Goal: Task Accomplishment & Management: Manage account settings

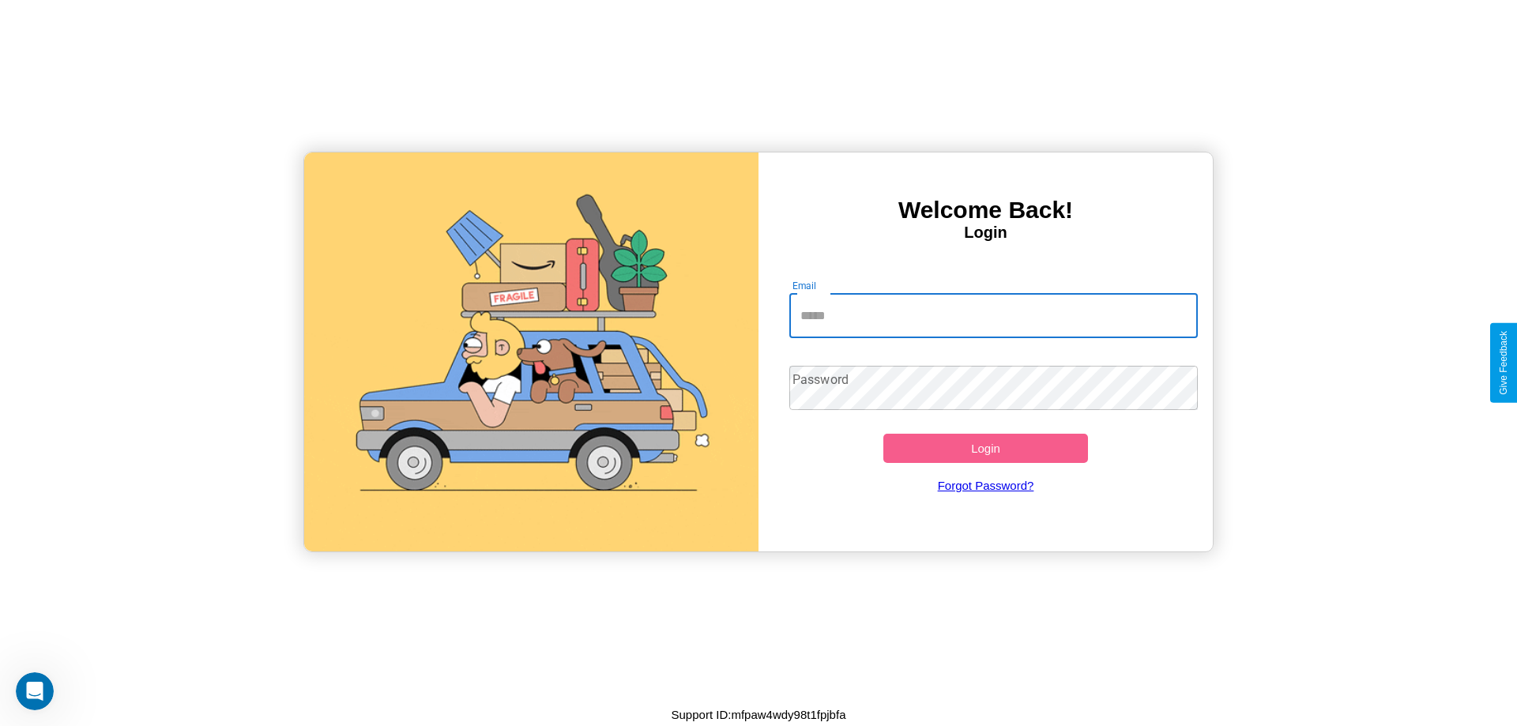
click at [993, 315] on input "Email" at bounding box center [993, 316] width 409 height 44
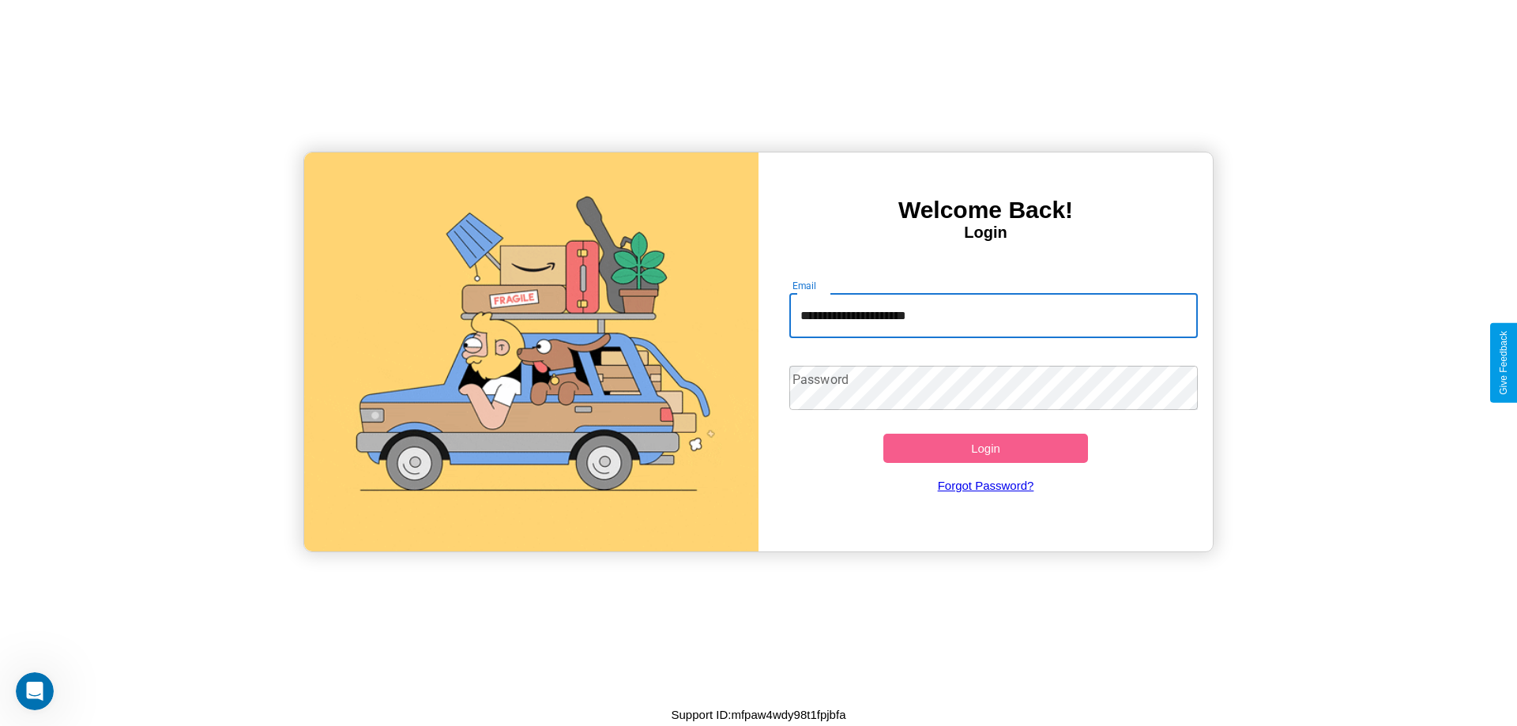
type input "**********"
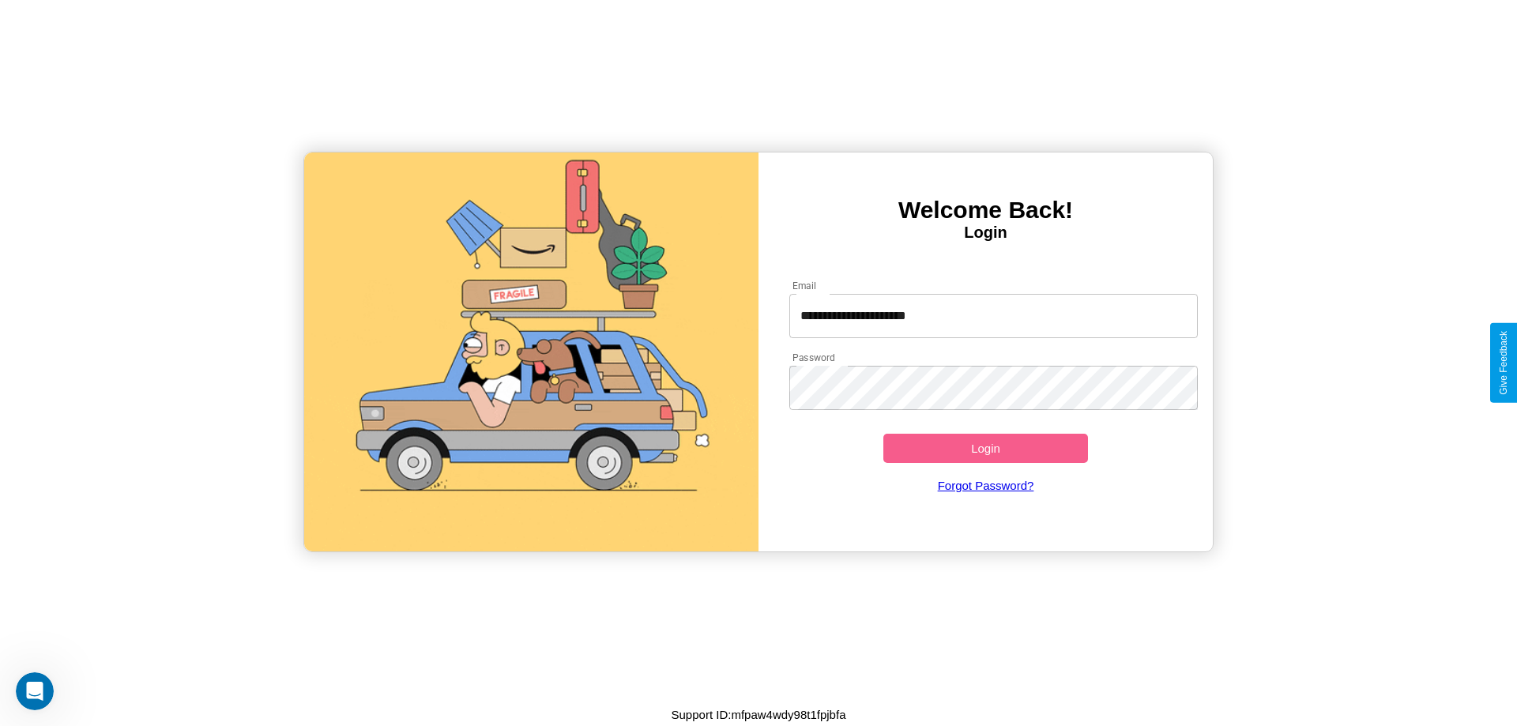
click at [985, 448] on button "Login" at bounding box center [985, 448] width 205 height 29
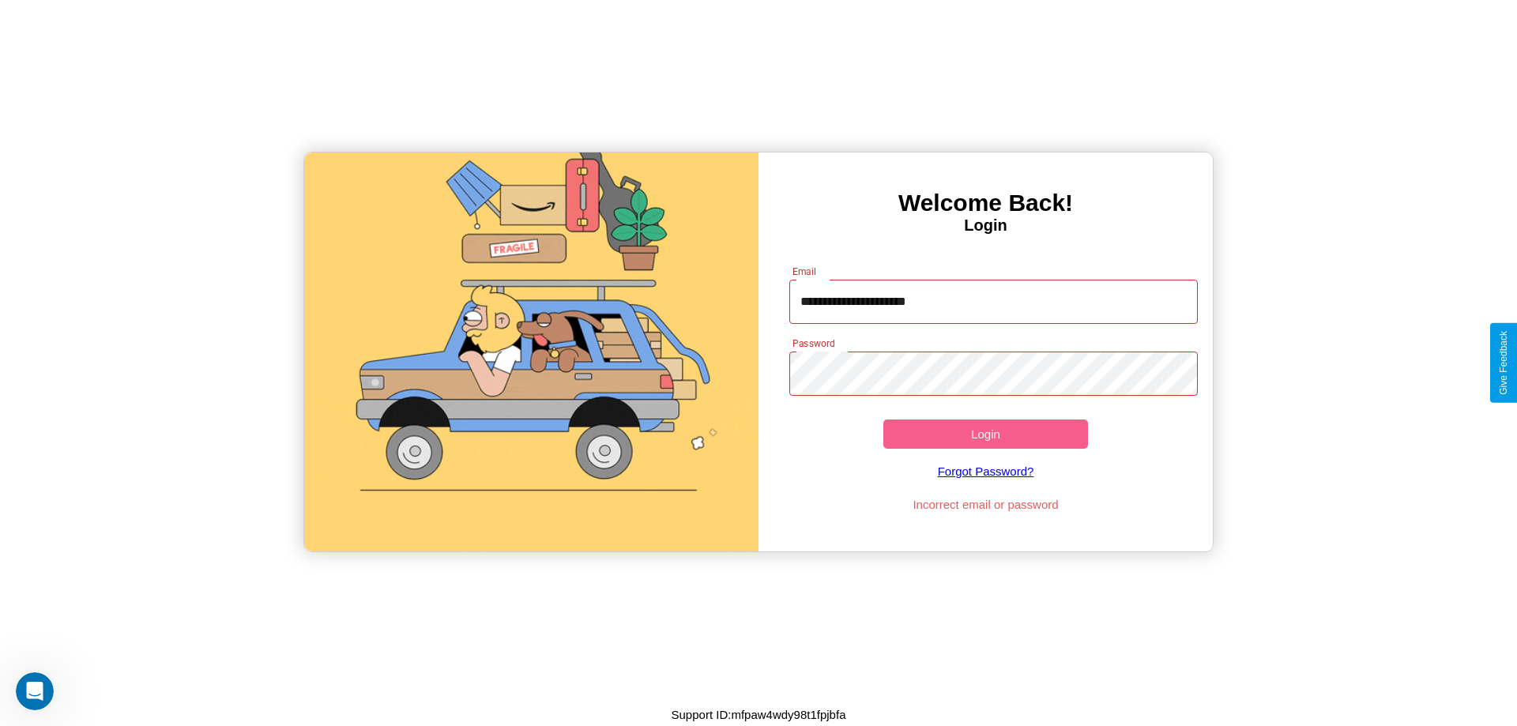
click at [985, 434] on button "Login" at bounding box center [985, 434] width 205 height 29
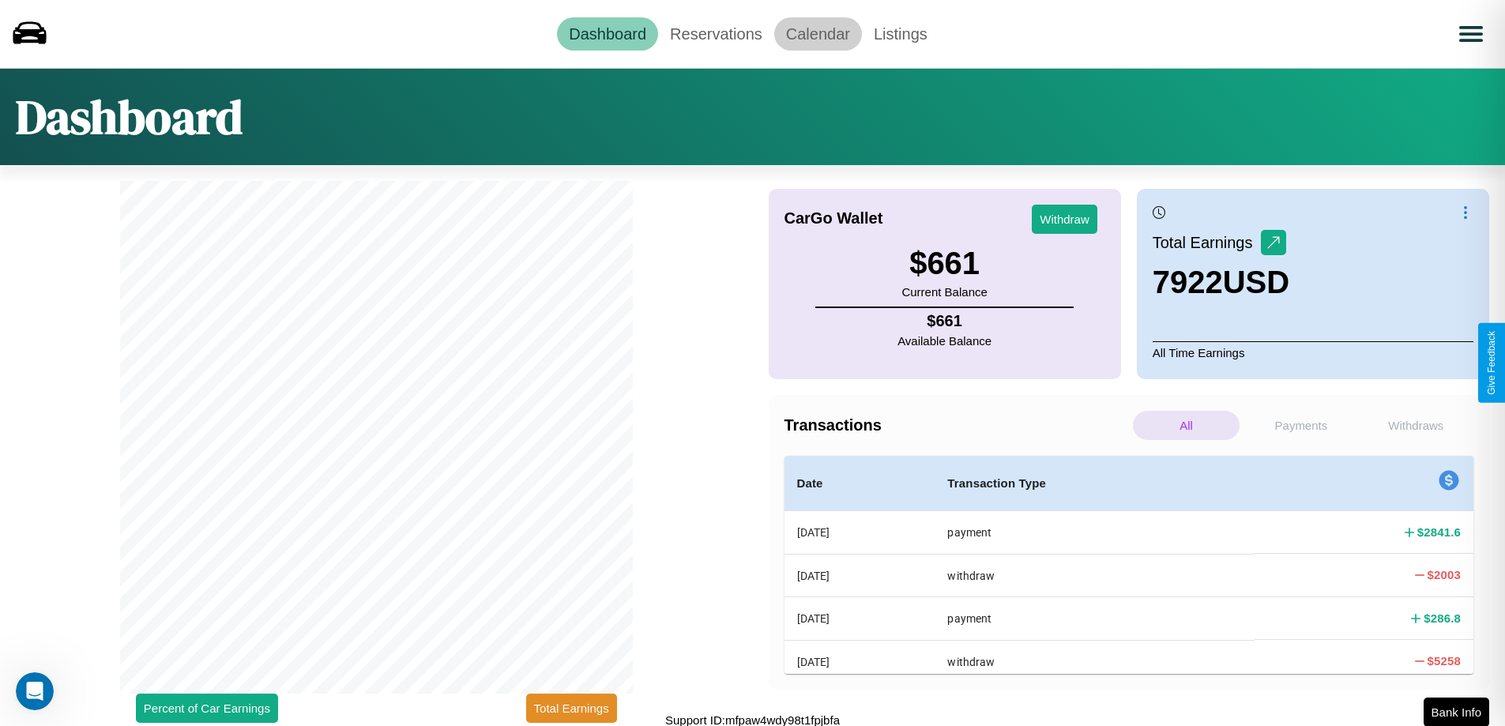
click at [818, 33] on link "Calendar" at bounding box center [818, 33] width 88 height 33
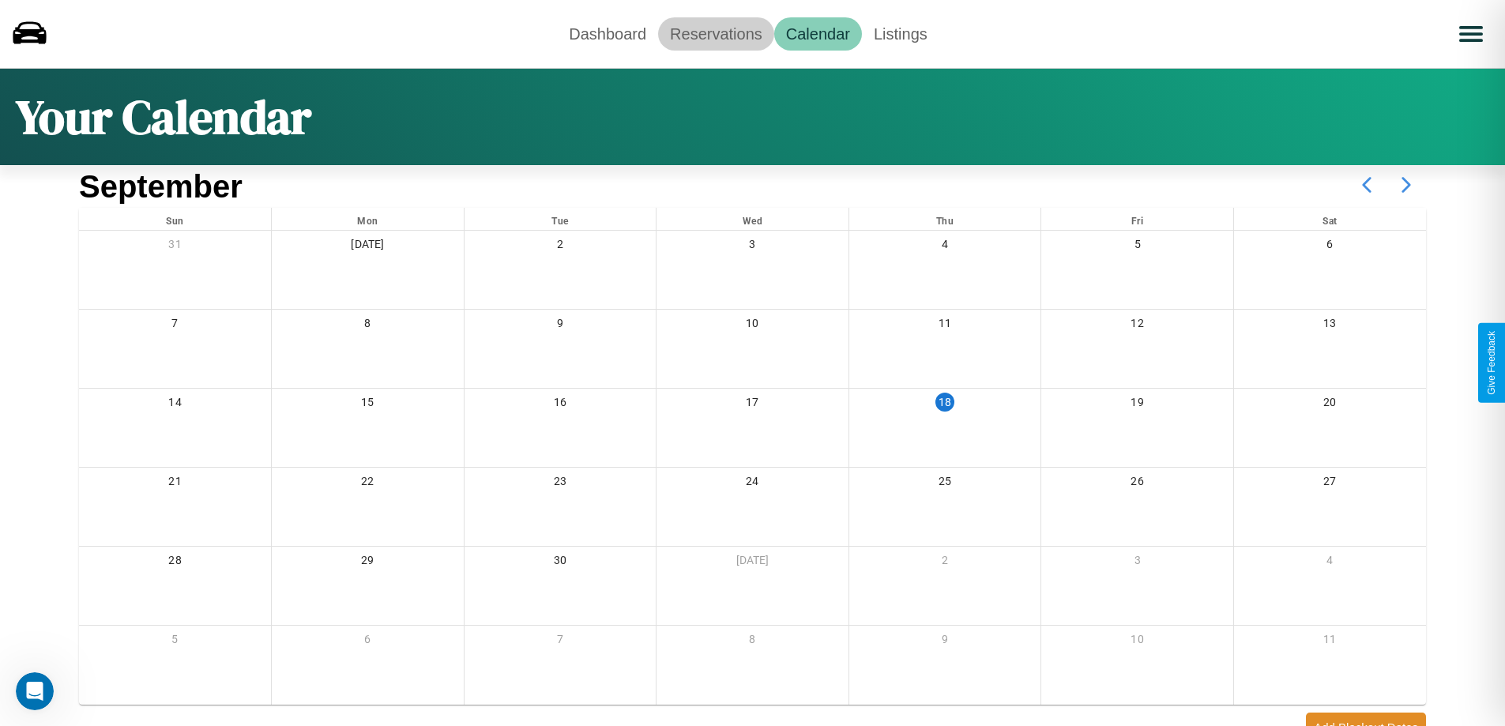
click at [716, 33] on link "Reservations" at bounding box center [716, 33] width 116 height 33
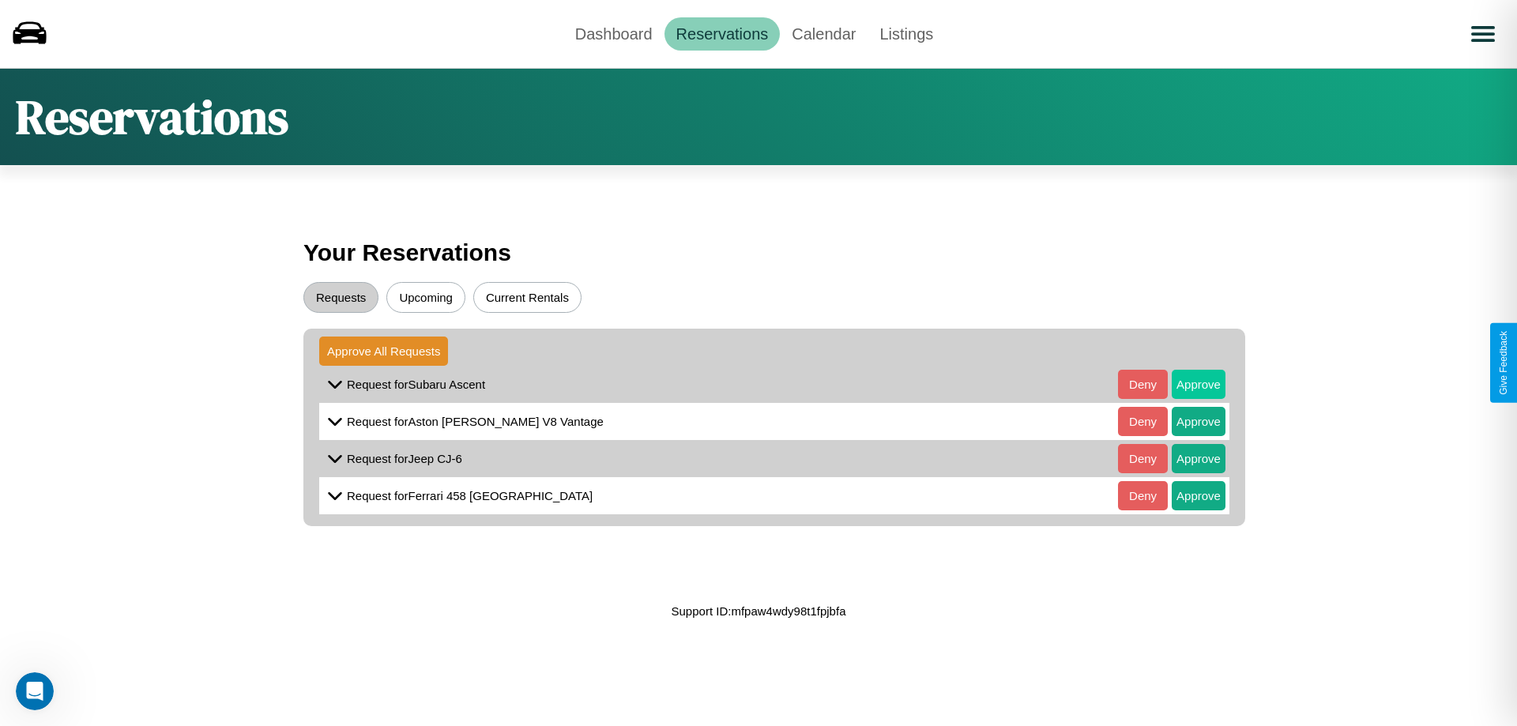
click at [1187, 384] on button "Approve" at bounding box center [1199, 384] width 54 height 29
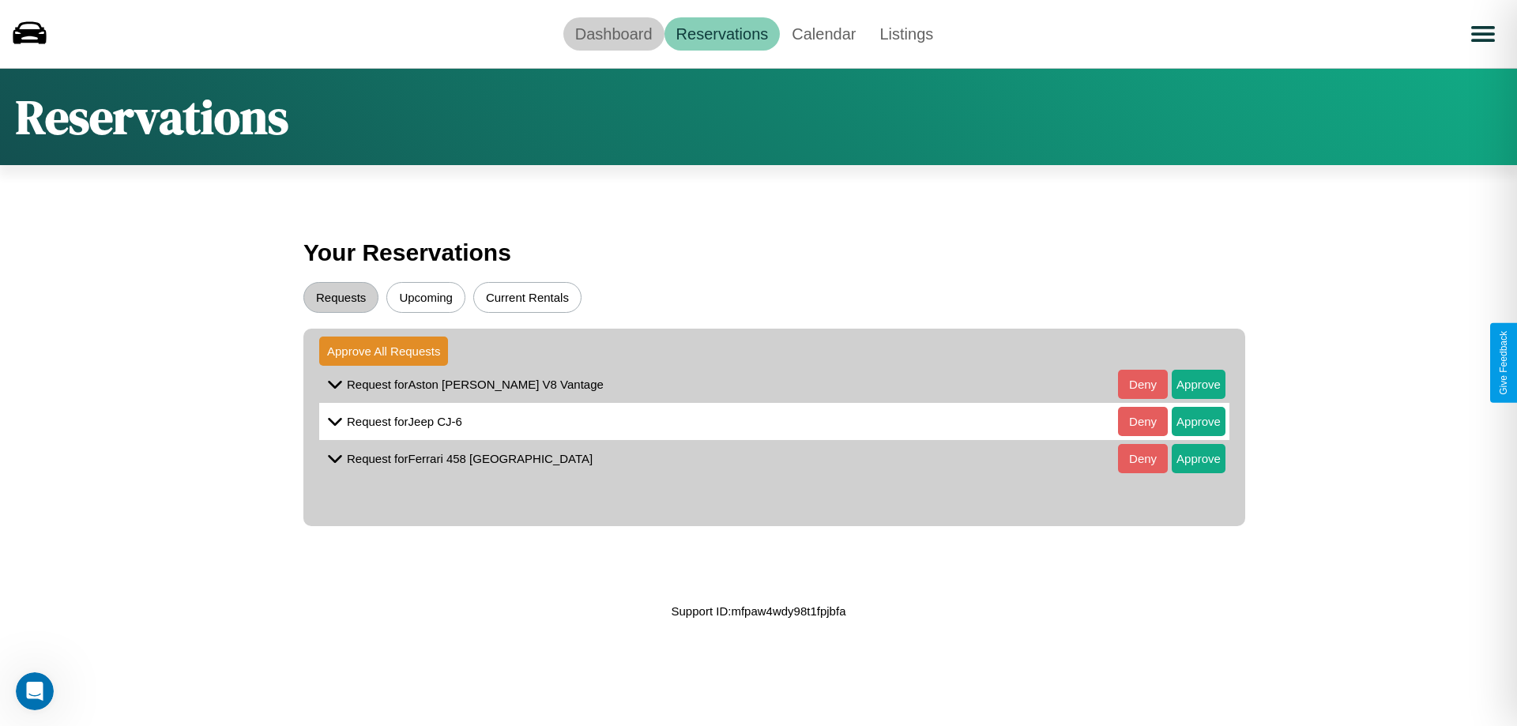
click at [613, 33] on link "Dashboard" at bounding box center [613, 33] width 101 height 33
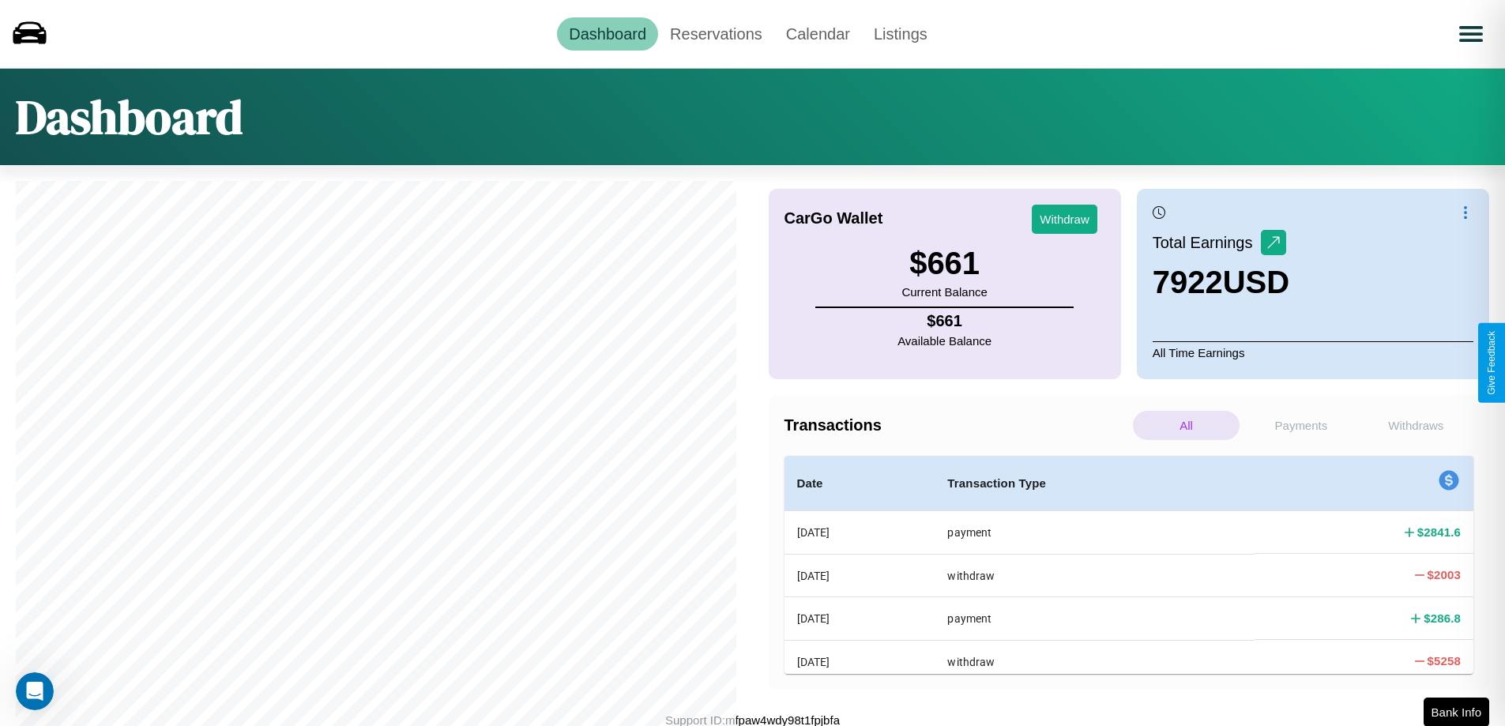
click at [1416, 425] on p "Withdraws" at bounding box center [1416, 425] width 107 height 29
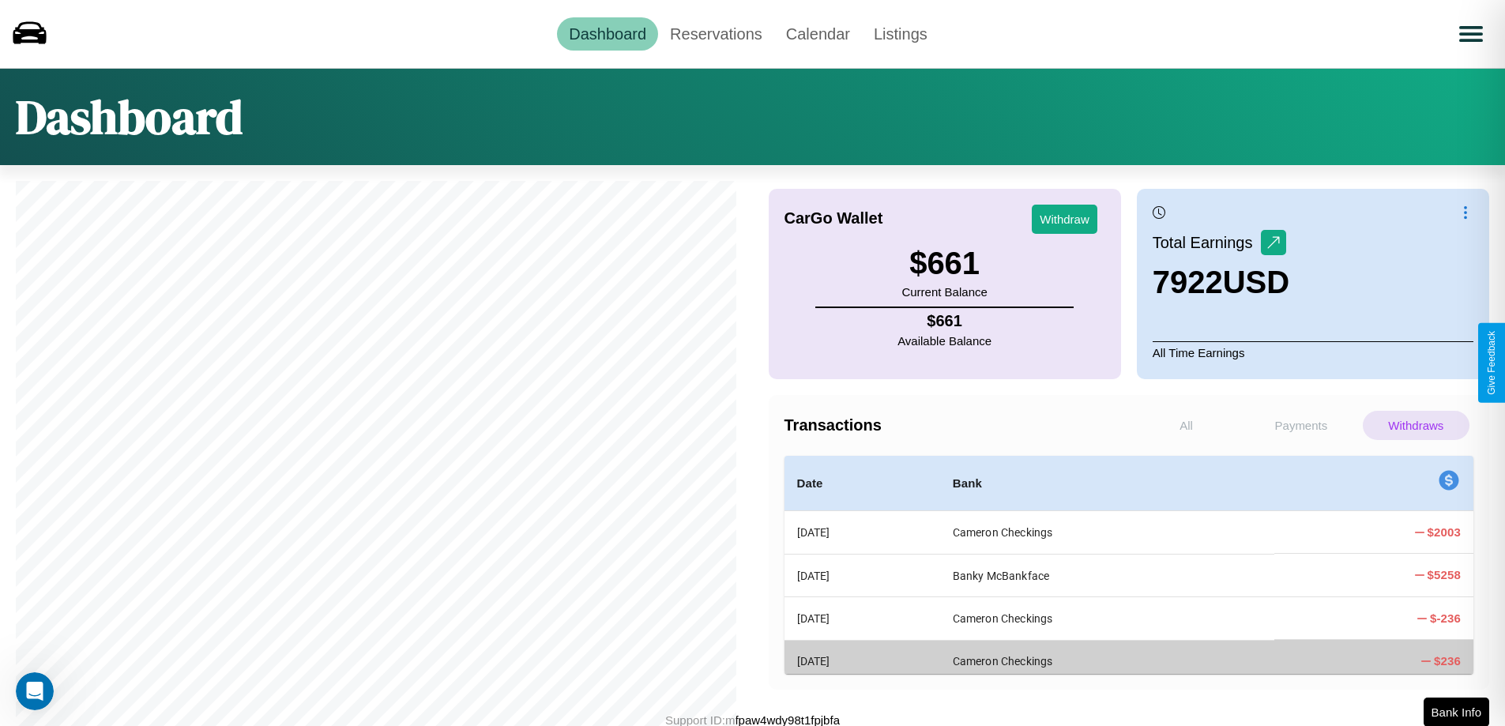
click at [1186, 425] on p "All" at bounding box center [1186, 425] width 107 height 29
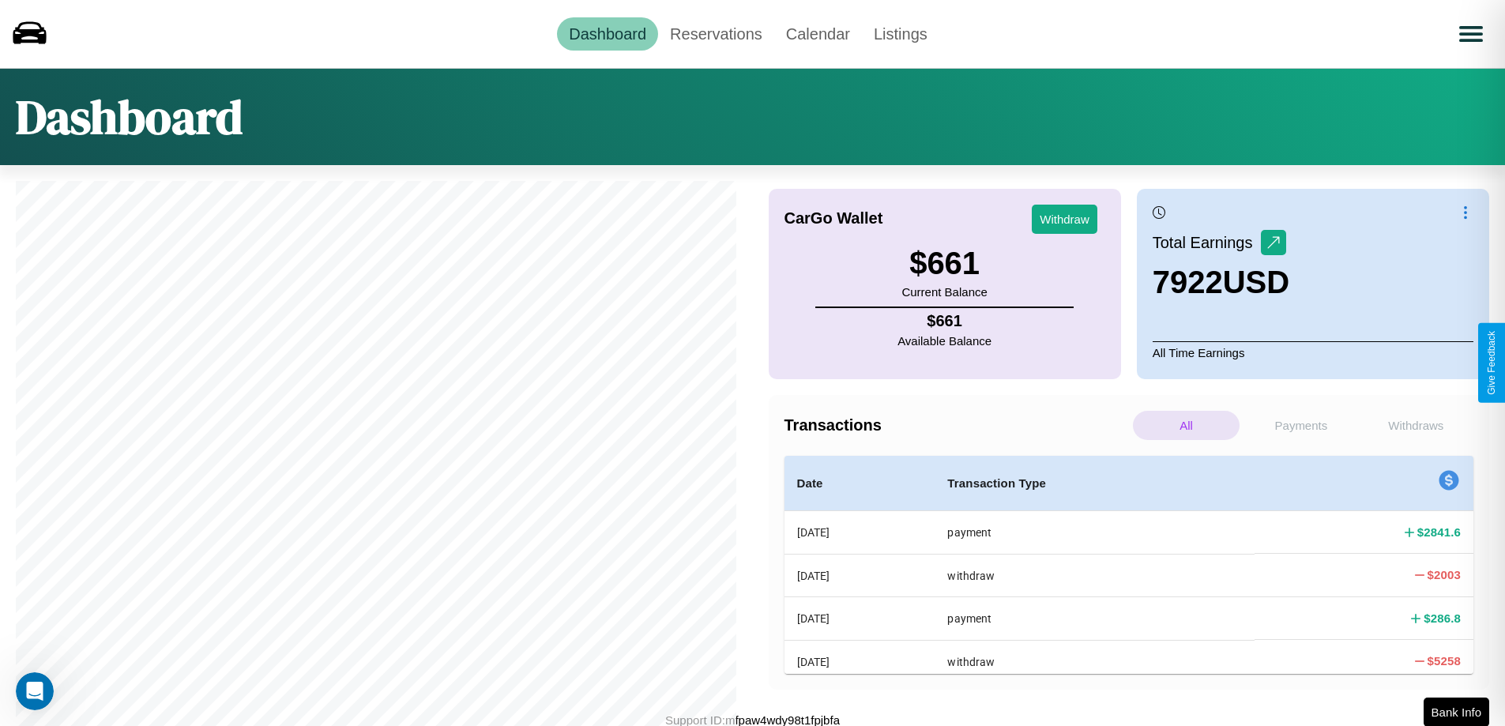
click at [1416, 425] on p "Withdraws" at bounding box center [1416, 425] width 107 height 29
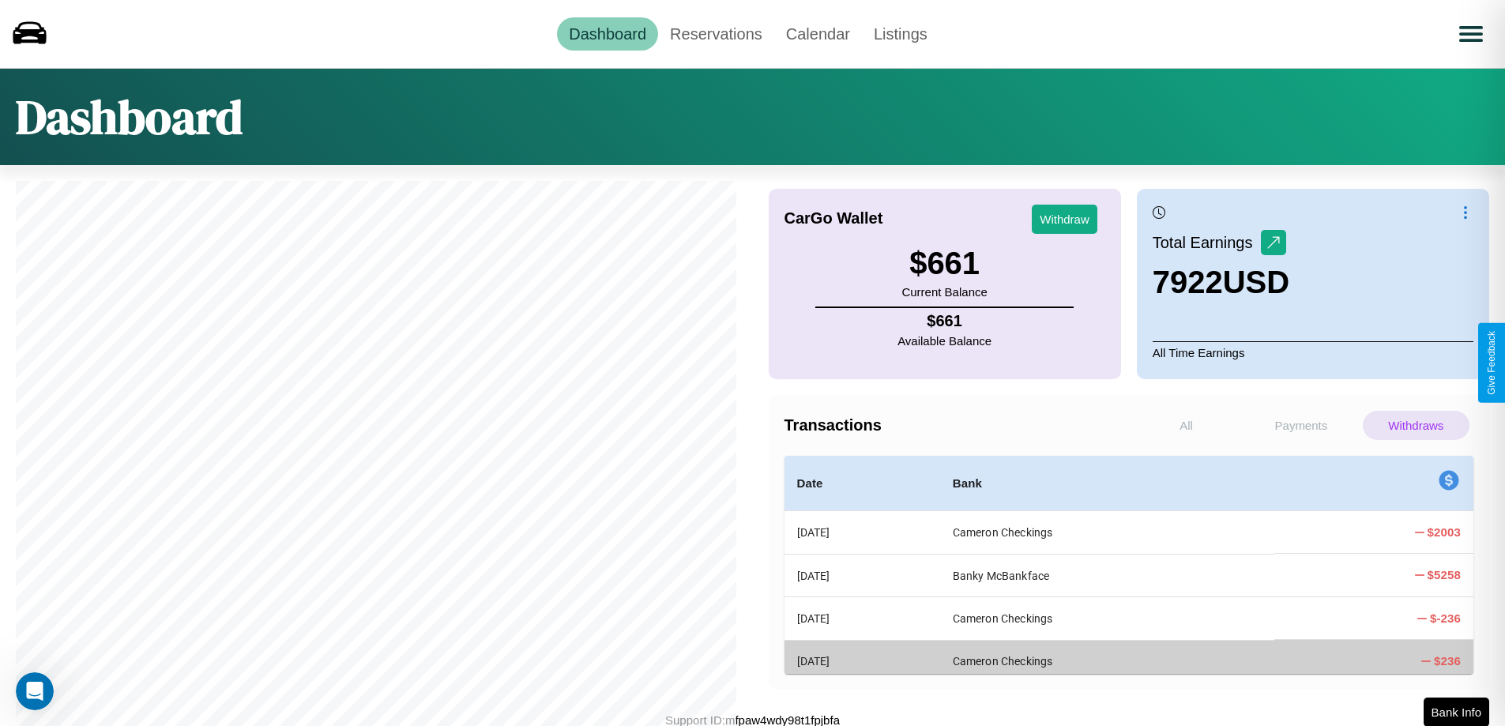
click at [1300, 425] on p "Payments" at bounding box center [1301, 425] width 107 height 29
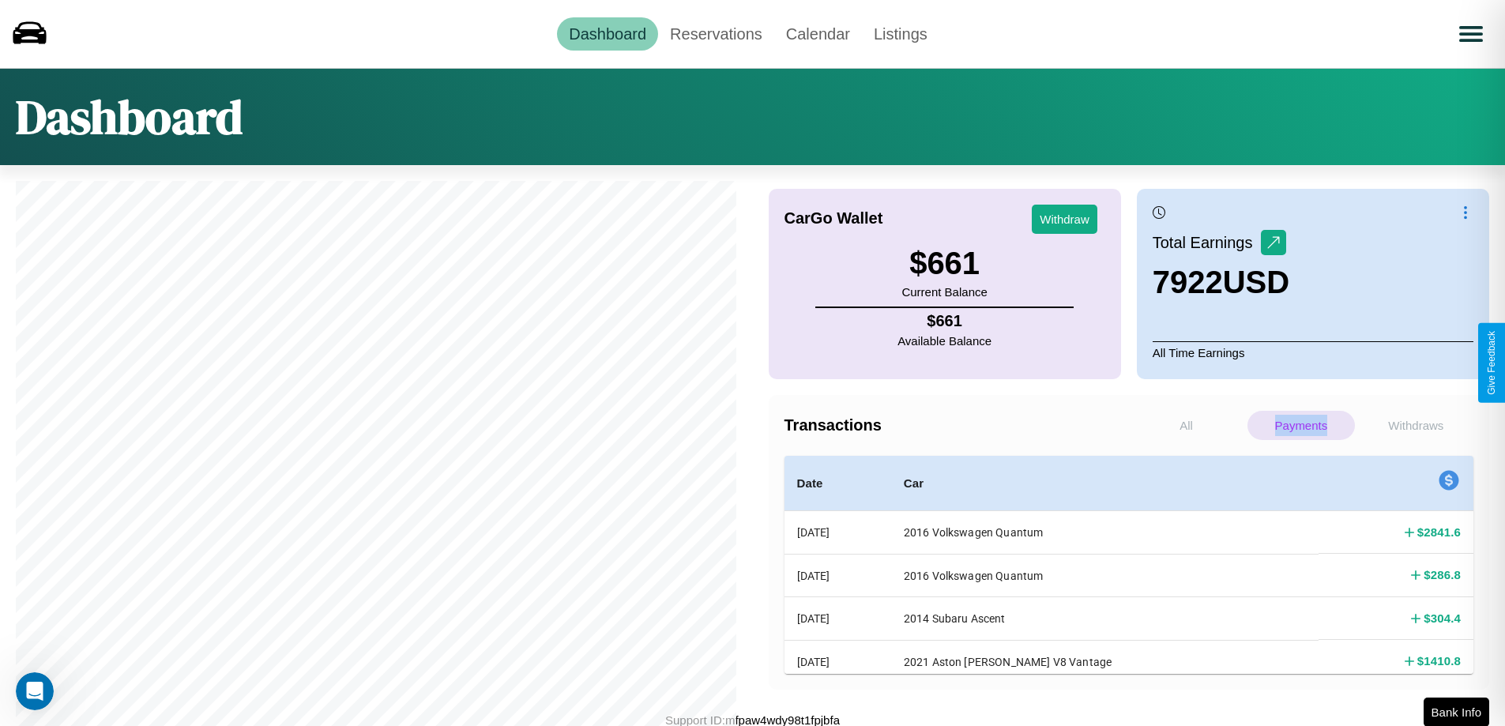
click at [1300, 425] on p "Payments" at bounding box center [1301, 425] width 107 height 29
click at [1416, 425] on p "Withdraws" at bounding box center [1416, 425] width 107 height 29
